Goal: Task Accomplishment & Management: Use online tool/utility

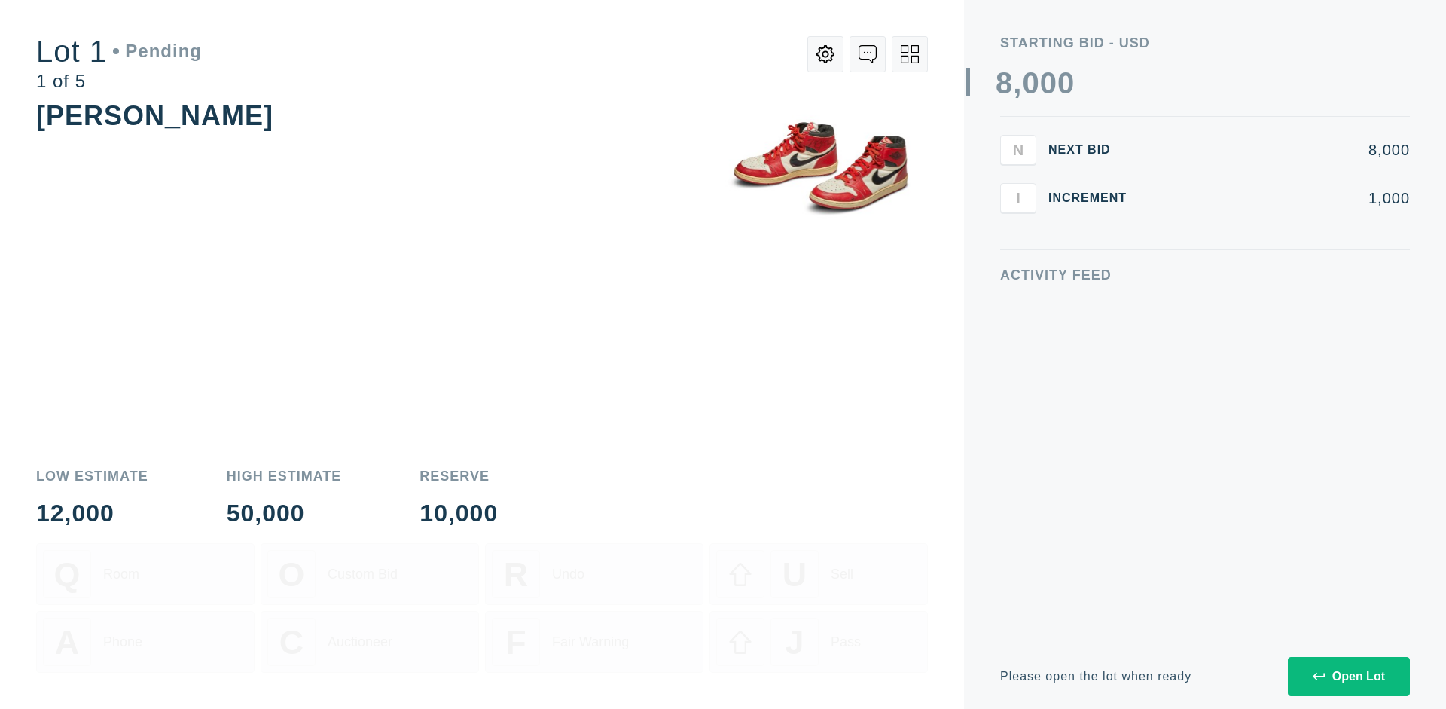
click at [1348, 675] on div "Open Lot" at bounding box center [1348, 676] width 72 height 14
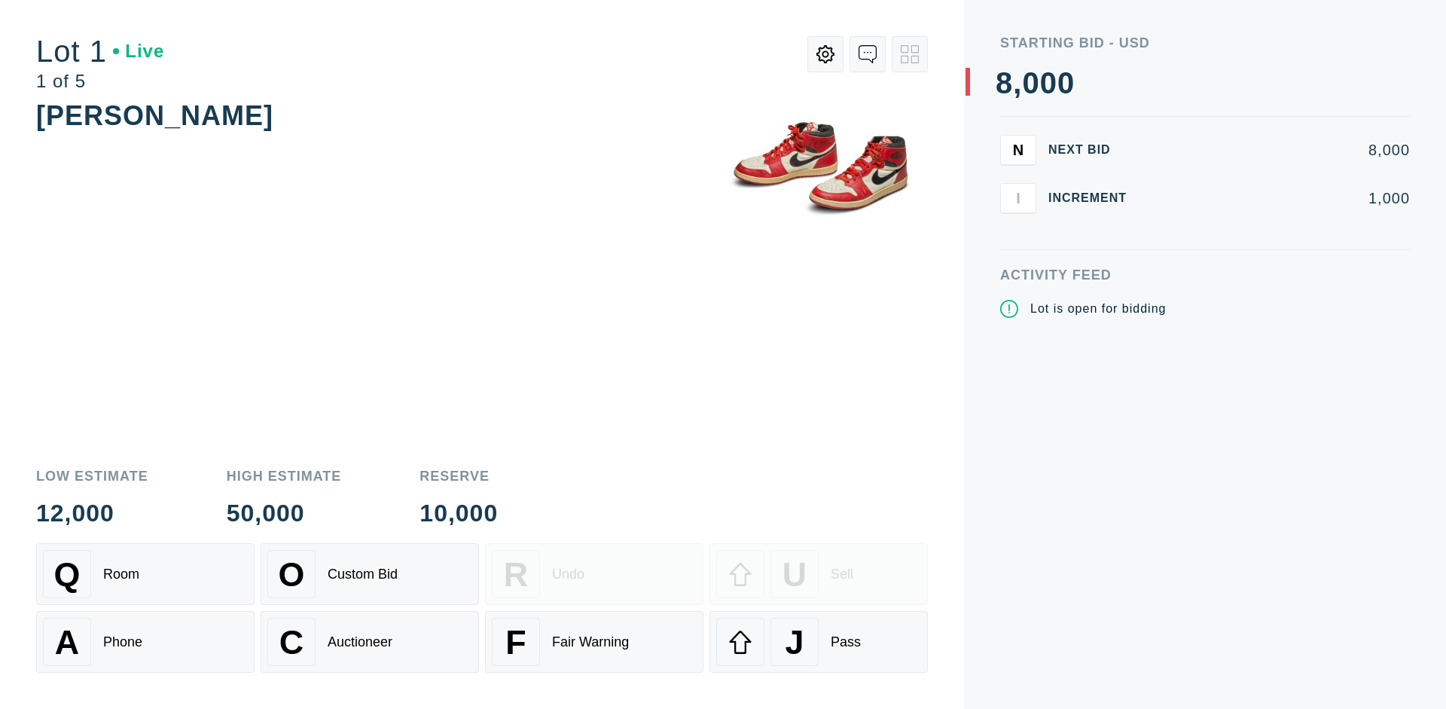
click at [145, 574] on div "Q Room" at bounding box center [145, 574] width 205 height 48
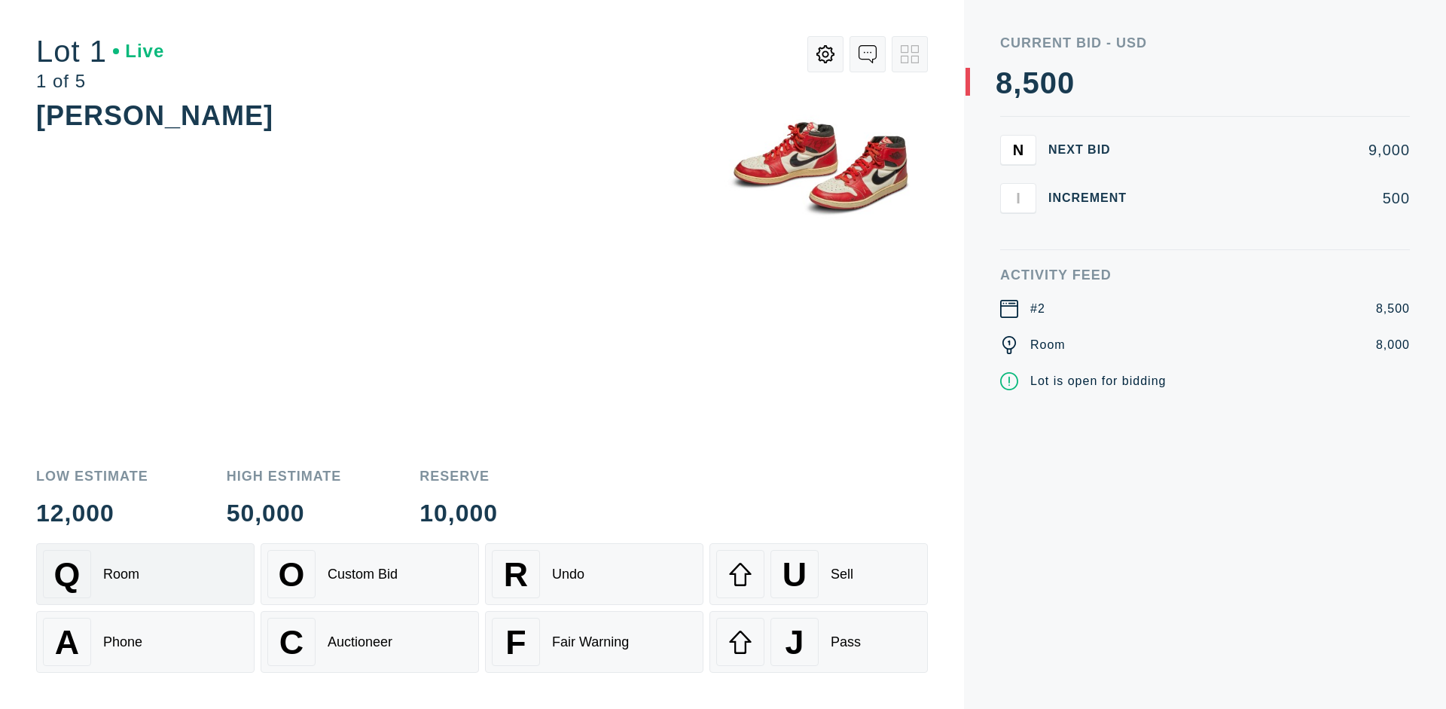
click at [145, 574] on div "Q Room" at bounding box center [145, 574] width 205 height 48
click at [145, 642] on div "A Phone" at bounding box center [145, 641] width 205 height 48
